Goal: Task Accomplishment & Management: Complete application form

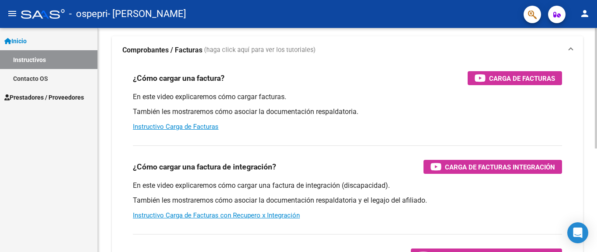
scroll to position [89, 0]
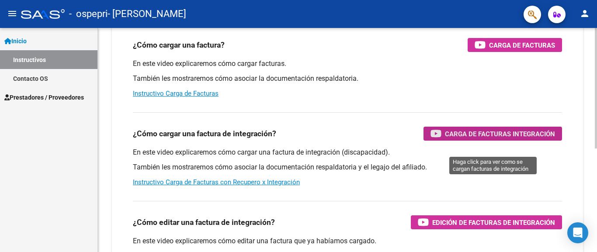
click at [449, 139] on span "Carga de Facturas Integración" at bounding box center [500, 134] width 110 height 11
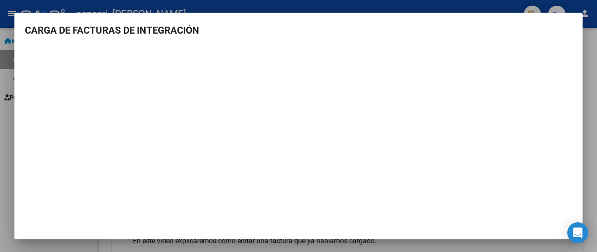
click at [595, 71] on div at bounding box center [298, 126] width 597 height 252
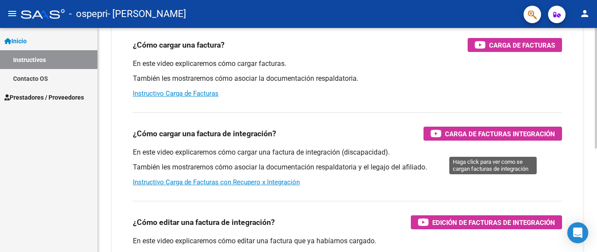
drag, startPoint x: 442, startPoint y: 146, endPoint x: 436, endPoint y: 150, distance: 6.9
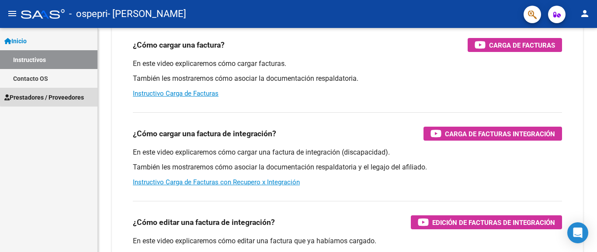
click at [59, 95] on span "Prestadores / Proveedores" at bounding box center [44, 98] width 80 height 10
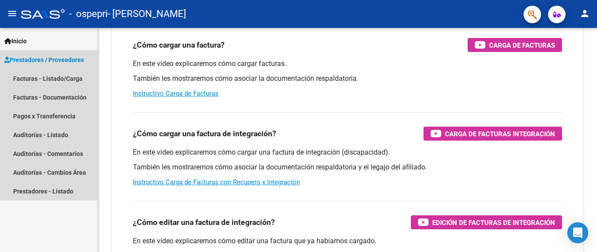
click at [70, 57] on span "Prestadores / Proveedores" at bounding box center [44, 60] width 80 height 10
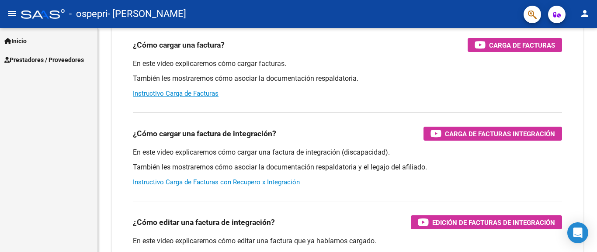
click at [70, 57] on span "Prestadores / Proveedores" at bounding box center [44, 60] width 80 height 10
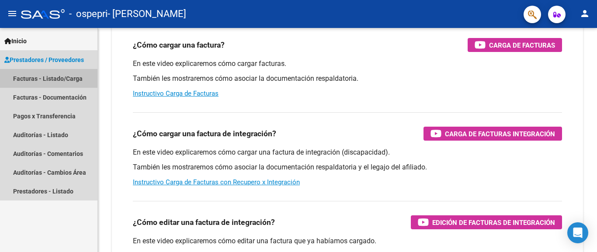
click at [79, 77] on link "Facturas - Listado/Carga" at bounding box center [49, 78] width 98 height 19
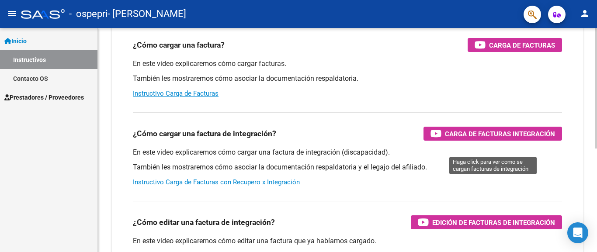
click at [500, 139] on span "Carga de Facturas Integración" at bounding box center [500, 134] width 110 height 11
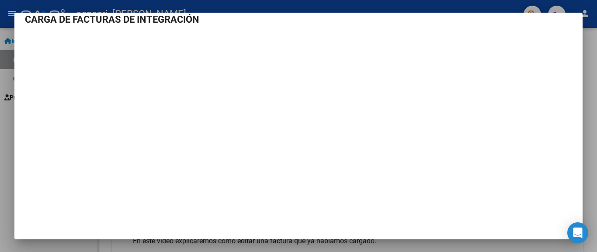
scroll to position [15, 0]
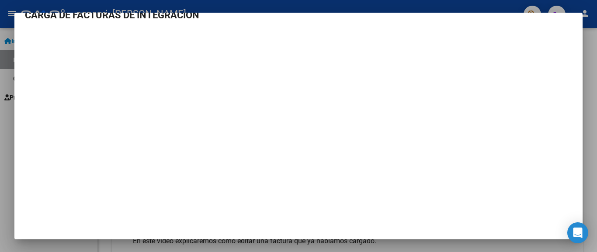
click at [589, 122] on div at bounding box center [298, 126] width 597 height 252
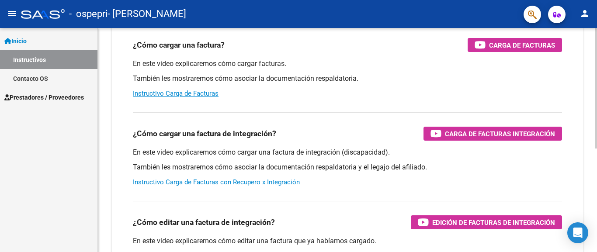
click at [243, 186] on link "Instructivo Carga de Facturas con Recupero x Integración" at bounding box center [216, 182] width 167 height 8
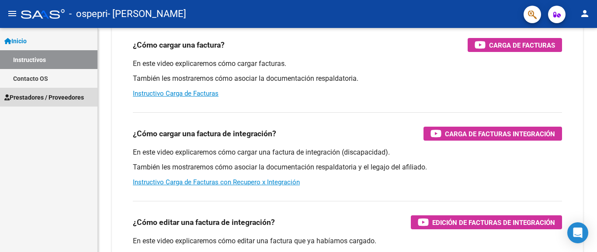
click at [46, 98] on span "Prestadores / Proveedores" at bounding box center [44, 98] width 80 height 10
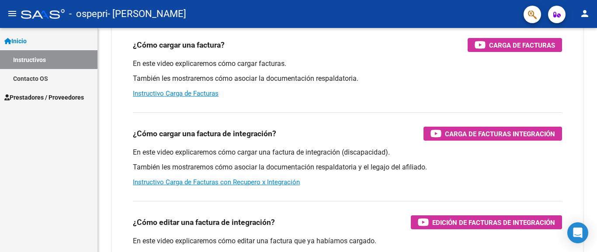
click at [46, 95] on span "Prestadores / Proveedores" at bounding box center [44, 98] width 80 height 10
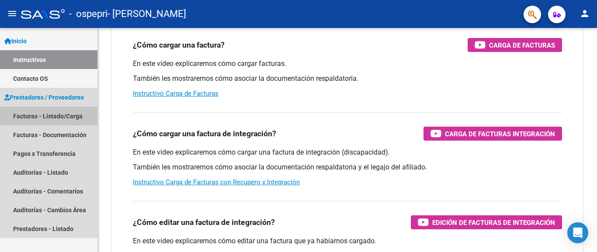
click at [63, 114] on link "Facturas - Listado/Carga" at bounding box center [49, 116] width 98 height 19
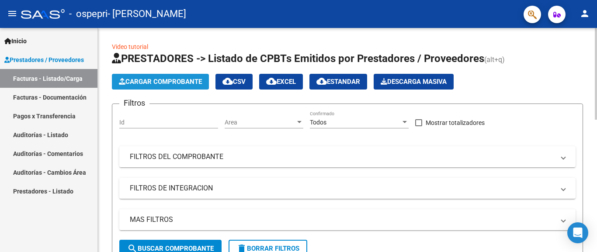
click at [174, 82] on span "Cargar Comprobante" at bounding box center [160, 82] width 83 height 8
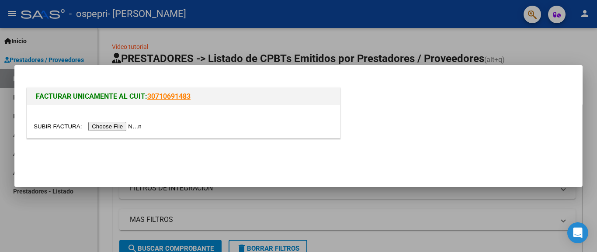
click at [57, 126] on input "file" at bounding box center [89, 126] width 111 height 9
click at [152, 207] on div at bounding box center [298, 126] width 597 height 252
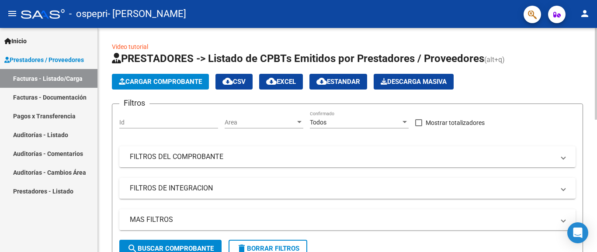
click at [292, 220] on mat-panel-title "MAS FILTROS" at bounding box center [342, 220] width 425 height 10
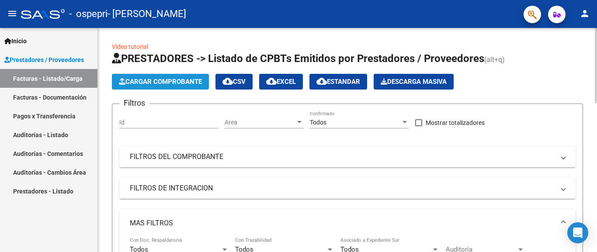
click at [184, 81] on span "Cargar Comprobante" at bounding box center [160, 82] width 83 height 8
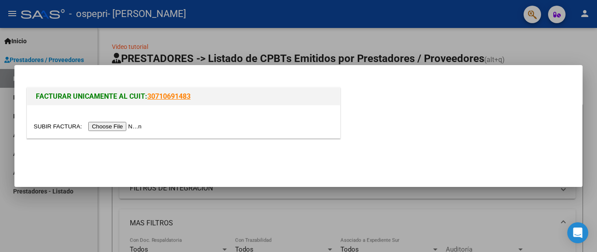
click at [49, 131] on input "file" at bounding box center [89, 126] width 111 height 9
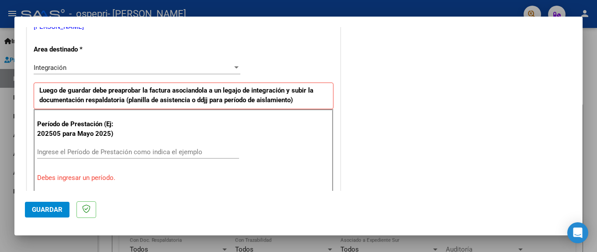
scroll to position [198, 0]
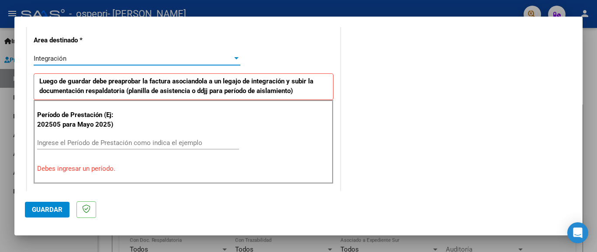
click at [157, 59] on div "Integración" at bounding box center [133, 59] width 199 height 8
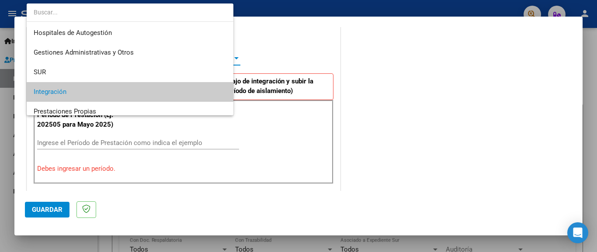
scroll to position [33, 0]
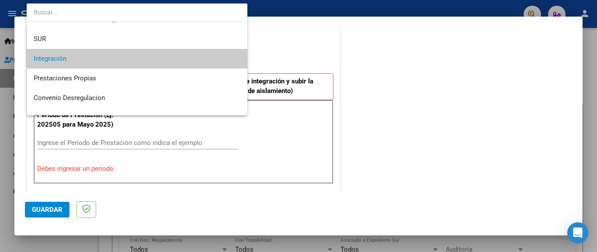
click at [157, 59] on span "Integración" at bounding box center [137, 59] width 207 height 20
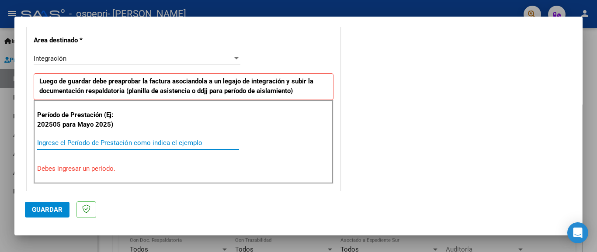
click at [127, 142] on input "Ingrese el Período de Prestación como indica el ejemplo" at bounding box center [138, 143] width 202 height 8
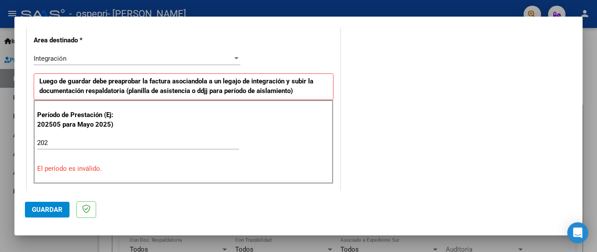
drag, startPoint x: 49, startPoint y: 125, endPoint x: 59, endPoint y: 129, distance: 10.8
click at [59, 129] on p "Período de Prestación (Ej: 202505 para Mayo 2025)" at bounding box center [81, 120] width 88 height 20
copy p "505"
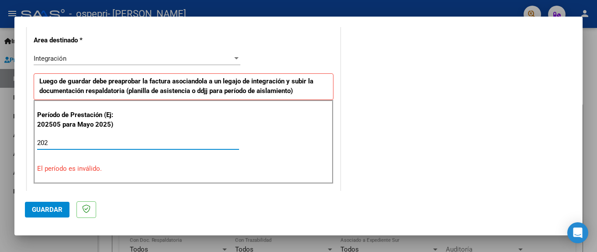
paste input "505"
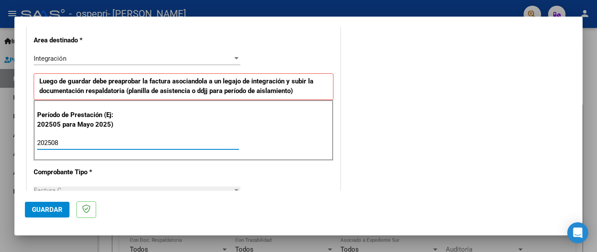
scroll to position [245, 0]
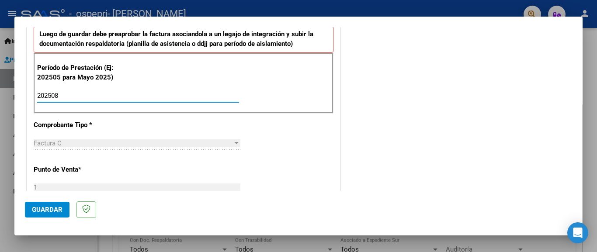
type input "202508"
click at [182, 140] on div "Factura C" at bounding box center [133, 143] width 199 height 8
click at [183, 141] on div "Factura C" at bounding box center [133, 143] width 199 height 8
click at [188, 147] on div "Factura C" at bounding box center [133, 143] width 199 height 8
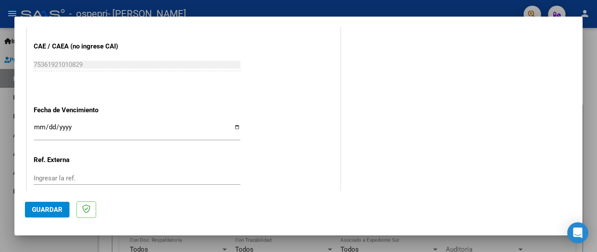
scroll to position [595, 0]
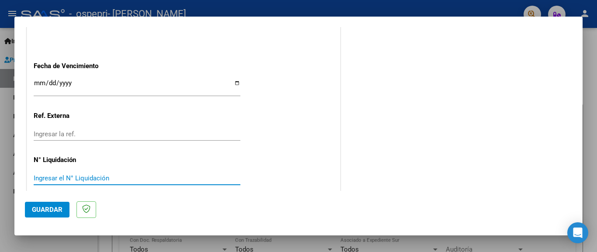
click at [209, 174] on input "Ingresar el N° Liquidación" at bounding box center [137, 178] width 207 height 8
click at [236, 80] on input "Ingresar la fecha" at bounding box center [137, 87] width 207 height 14
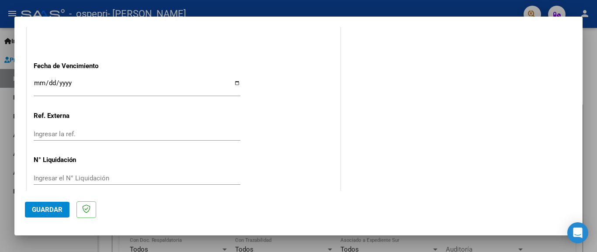
click at [233, 83] on input "Ingresar la fecha" at bounding box center [137, 87] width 207 height 14
type input "[DATE]"
click at [111, 130] on input "Ingresar la ref." at bounding box center [137, 134] width 207 height 8
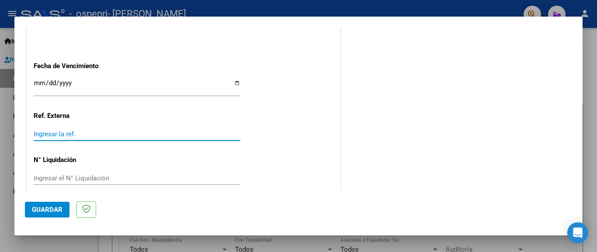
click at [42, 208] on span "Guardar" at bounding box center [47, 210] width 31 height 8
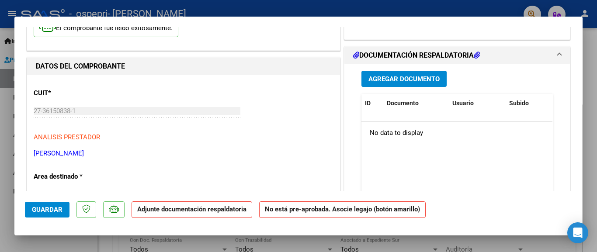
scroll to position [94, 0]
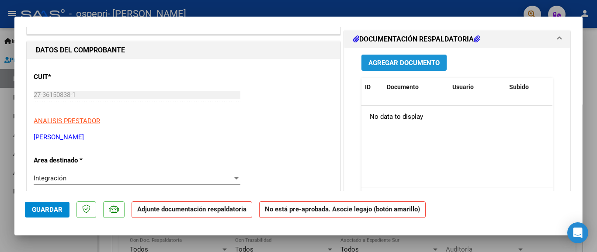
click at [393, 63] on span "Agregar Documento" at bounding box center [404, 63] width 71 height 8
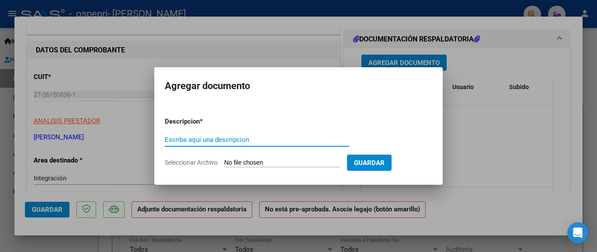
click at [248, 163] on input "Seleccionar Archivo" at bounding box center [282, 163] width 116 height 8
click at [524, 124] on div at bounding box center [298, 126] width 597 height 252
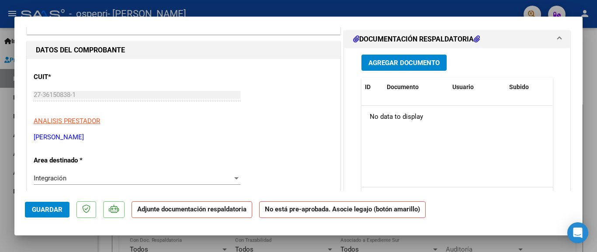
click at [200, 11] on div at bounding box center [298, 126] width 597 height 252
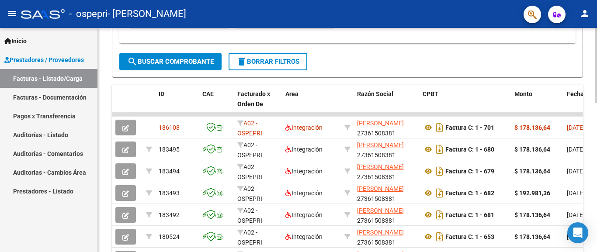
scroll to position [357, 0]
